Goal: Find specific page/section: Find specific page/section

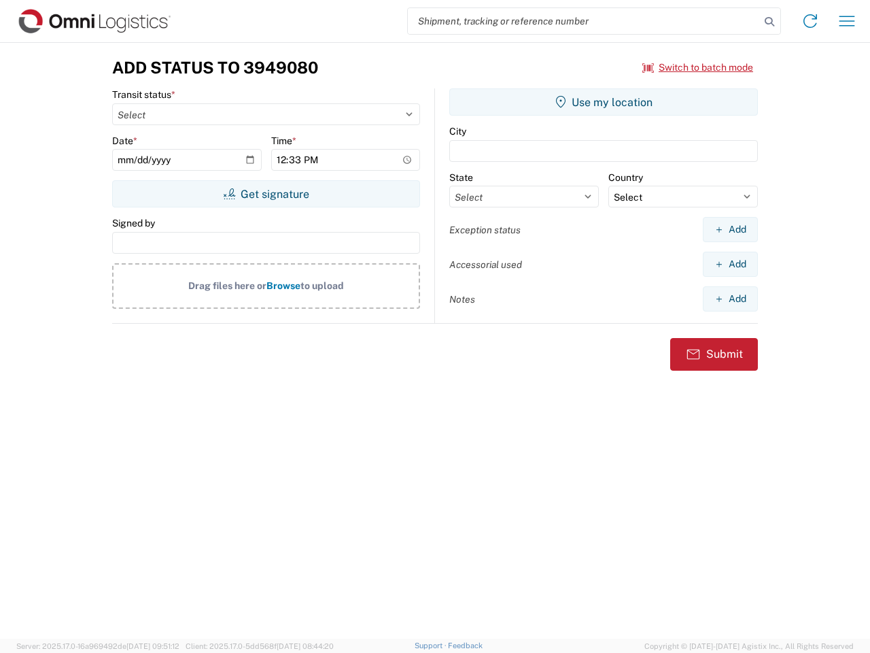
click at [584, 21] on input "search" at bounding box center [584, 21] width 352 height 26
click at [770, 22] on icon at bounding box center [769, 21] width 19 height 19
click at [810, 21] on icon at bounding box center [810, 21] width 22 height 22
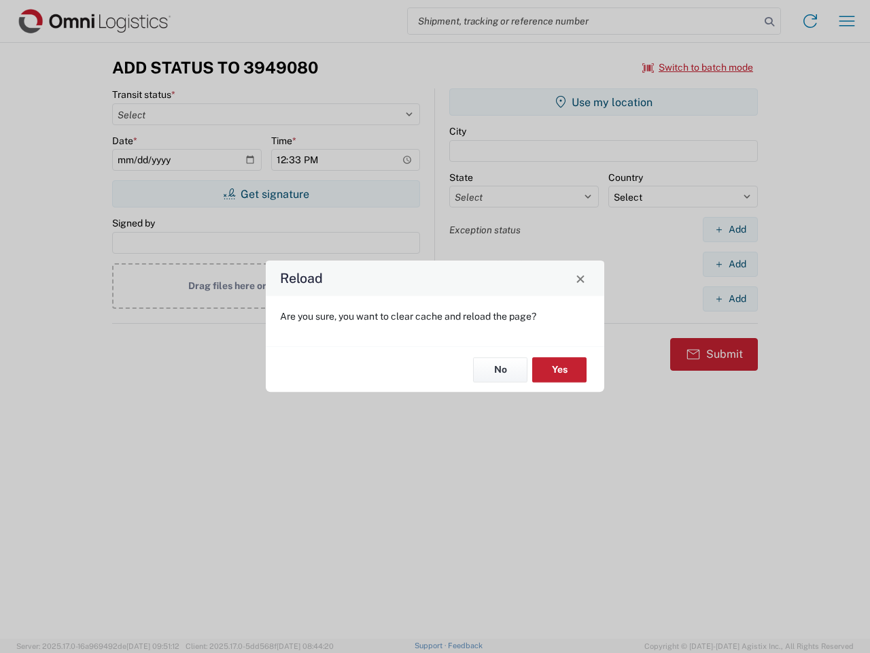
click at [698, 67] on div "Reload Are you sure, you want to clear cache and reload the page? No Yes" at bounding box center [435, 326] width 870 height 653
click at [266, 194] on div "Reload Are you sure, you want to clear cache and reload the page? No Yes" at bounding box center [435, 326] width 870 height 653
click at [604, 102] on div "Reload Are you sure, you want to clear cache and reload the page? No Yes" at bounding box center [435, 326] width 870 height 653
click at [730, 229] on div "Reload Are you sure, you want to clear cache and reload the page? No Yes" at bounding box center [435, 326] width 870 height 653
click at [730, 264] on div "Reload Are you sure, you want to clear cache and reload the page? No Yes" at bounding box center [435, 326] width 870 height 653
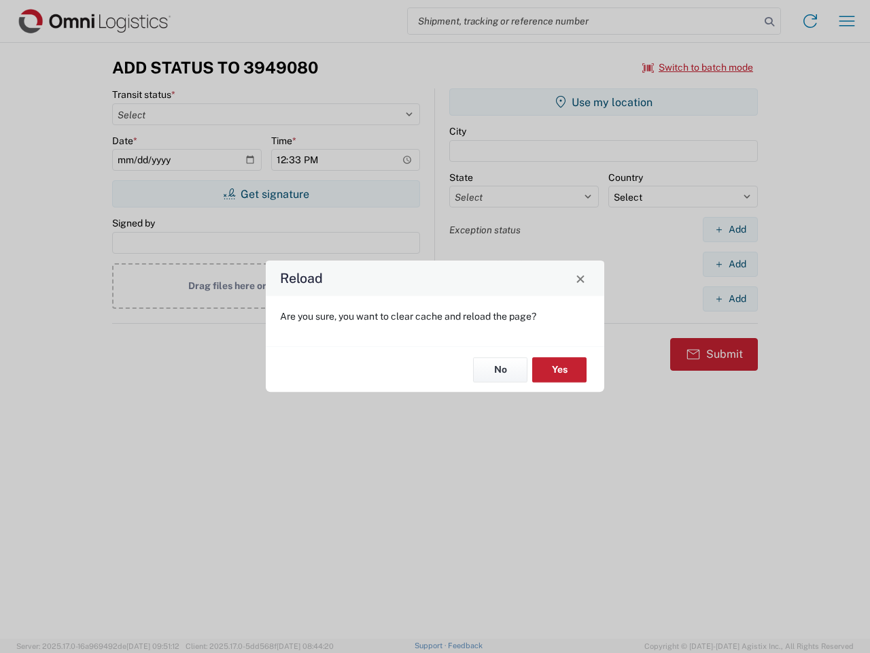
click at [730, 298] on div "Reload Are you sure, you want to clear cache and reload the page? No Yes" at bounding box center [435, 326] width 870 height 653
